Goal: Information Seeking & Learning: Learn about a topic

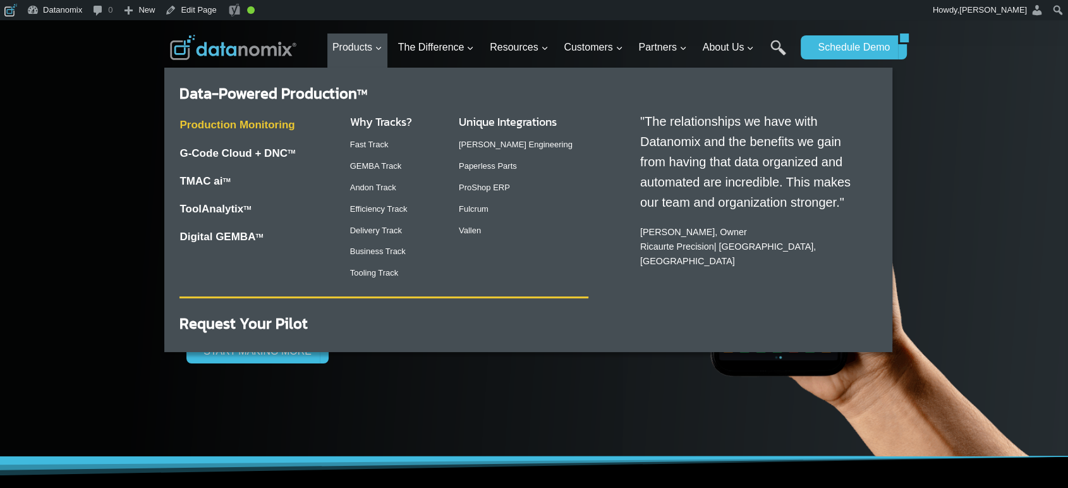
click at [231, 130] on link "Production Monitoring" at bounding box center [237, 125] width 115 height 12
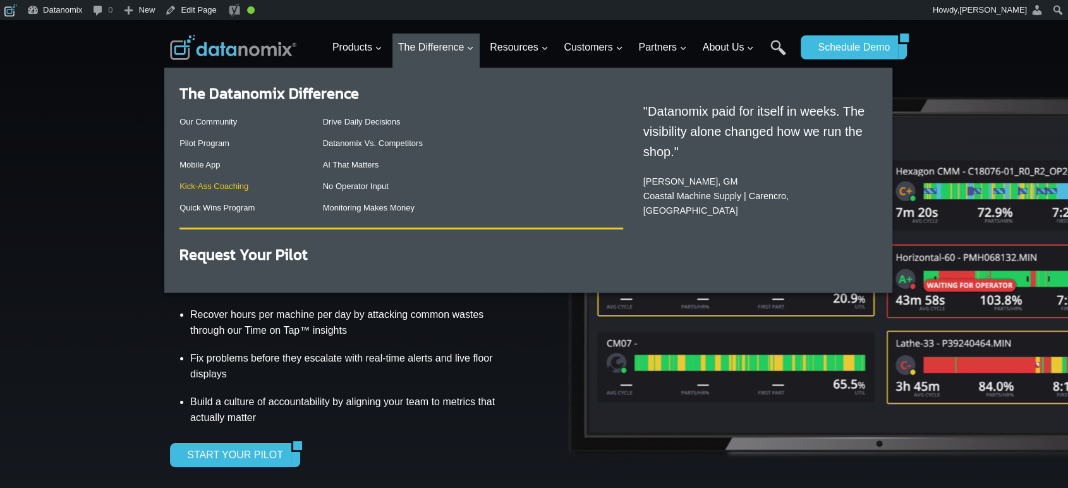
click at [231, 181] on link "Kick-Ass Coaching" at bounding box center [214, 185] width 69 height 9
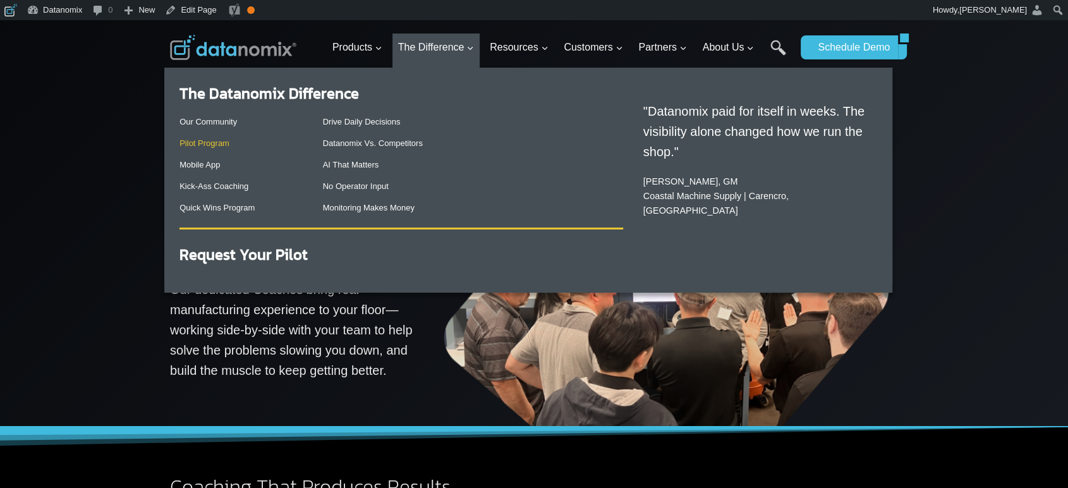
click at [216, 147] on link "Pilot Program" at bounding box center [205, 142] width 50 height 9
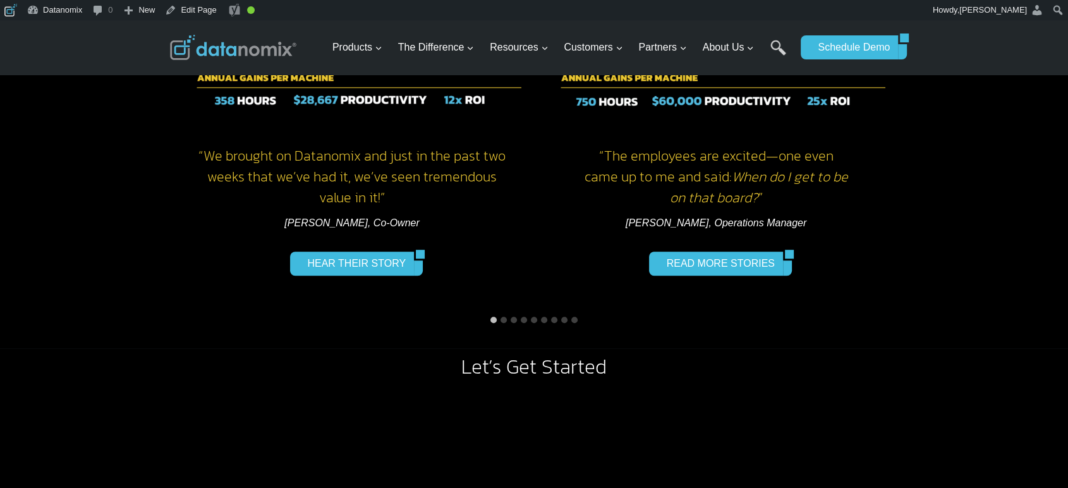
scroll to position [585, 0]
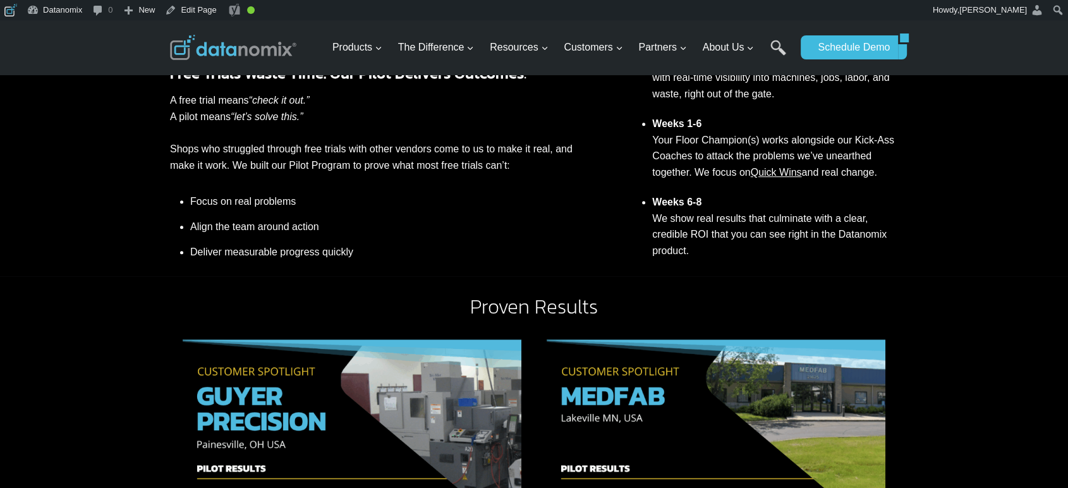
click at [249, 56] on img at bounding box center [233, 47] width 126 height 25
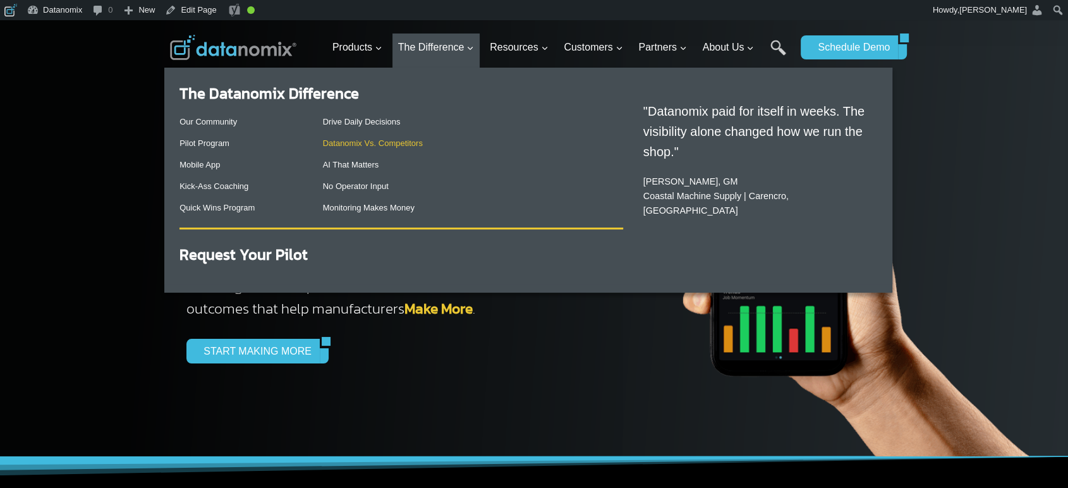
click at [387, 144] on link "Datanomix Vs. Competitors" at bounding box center [373, 142] width 100 height 9
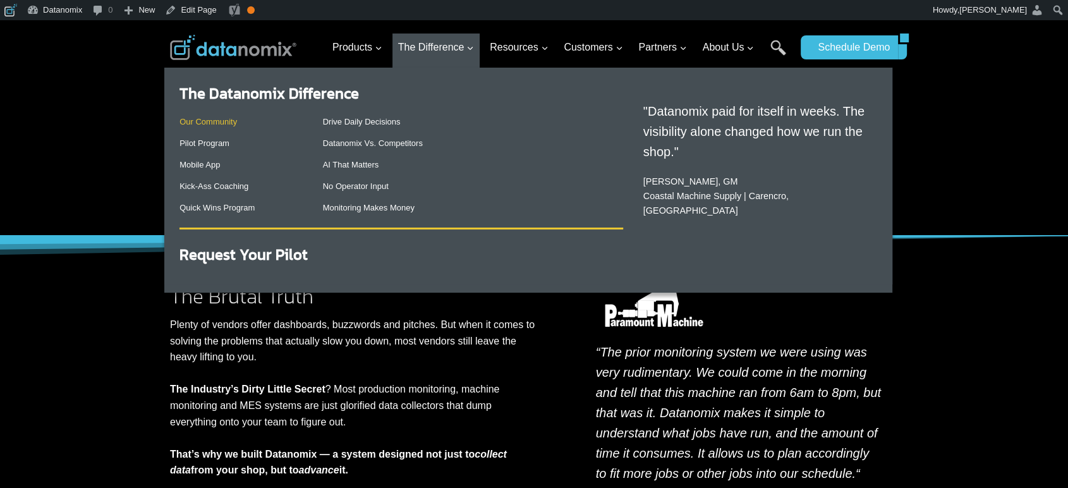
click at [225, 125] on link "Our Community" at bounding box center [209, 121] width 58 height 9
